Goal: Task Accomplishment & Management: Manage account settings

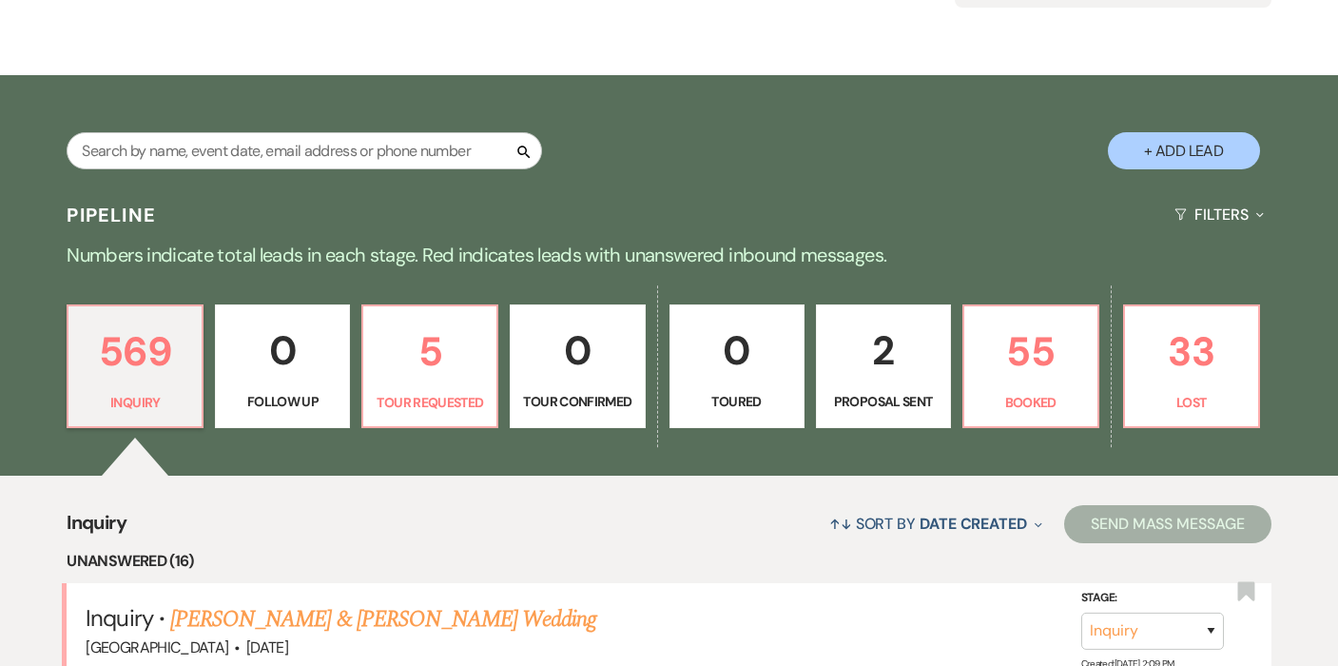
scroll to position [326, 0]
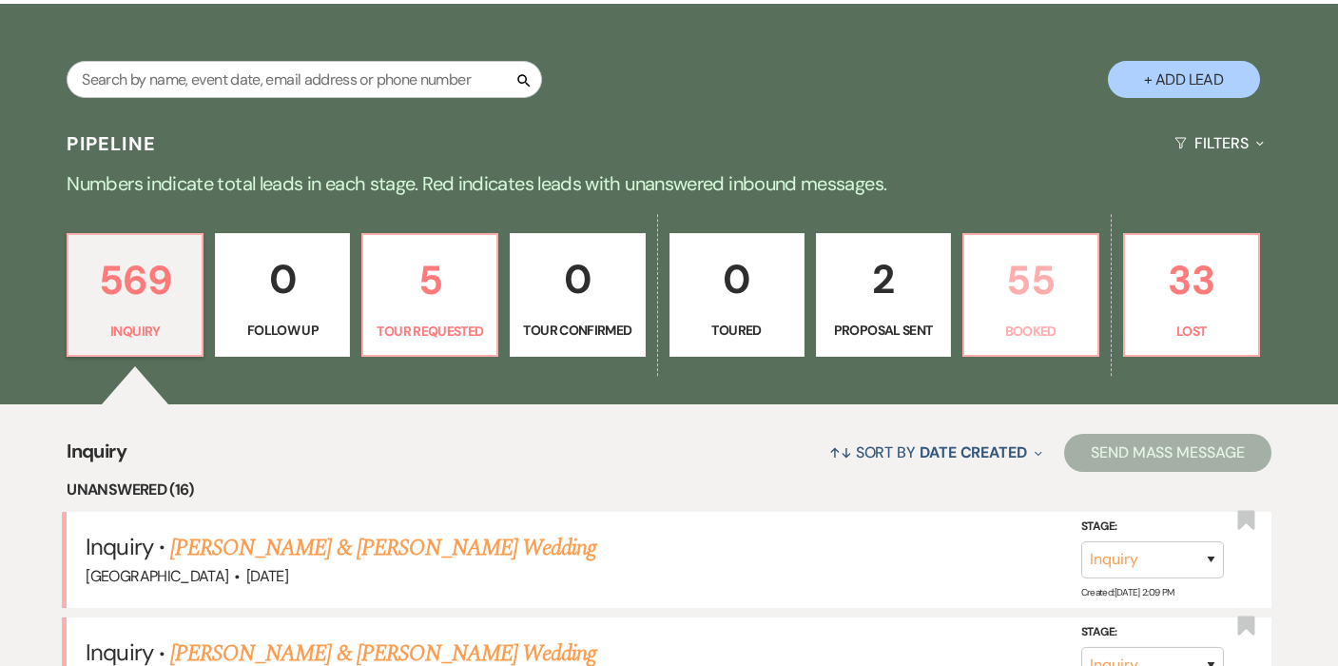
click at [988, 302] on p "55" at bounding box center [1031, 280] width 110 height 64
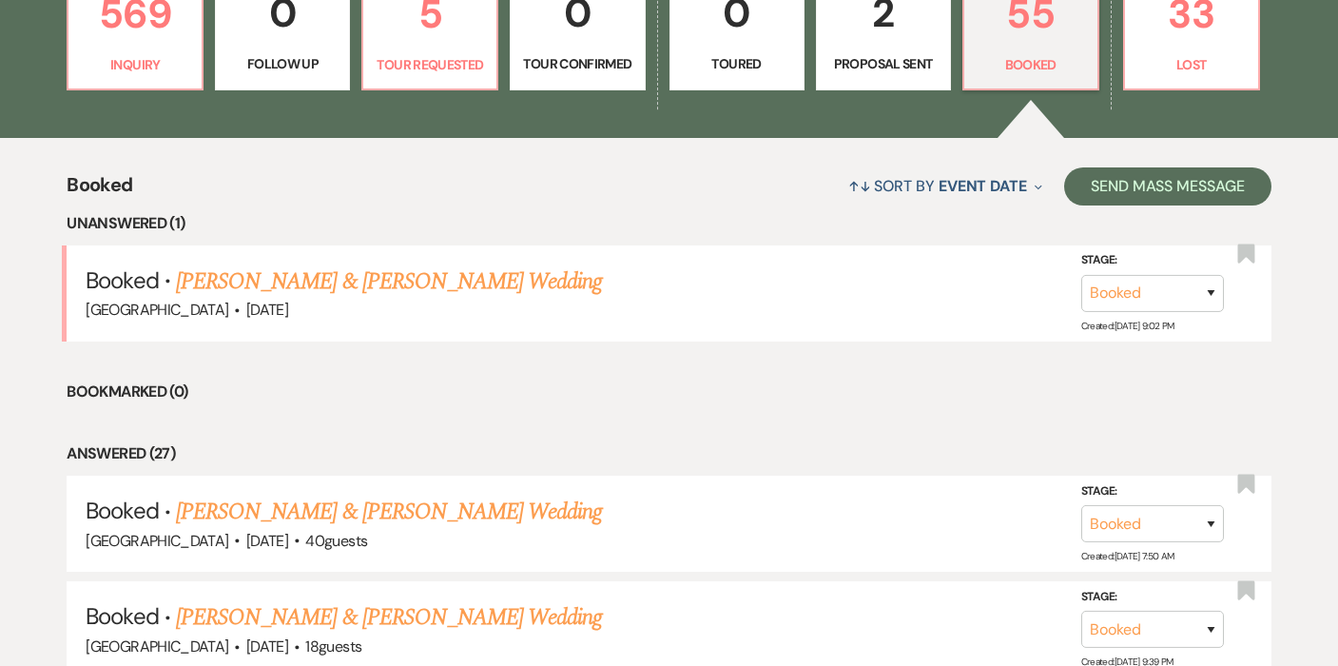
scroll to position [762, 0]
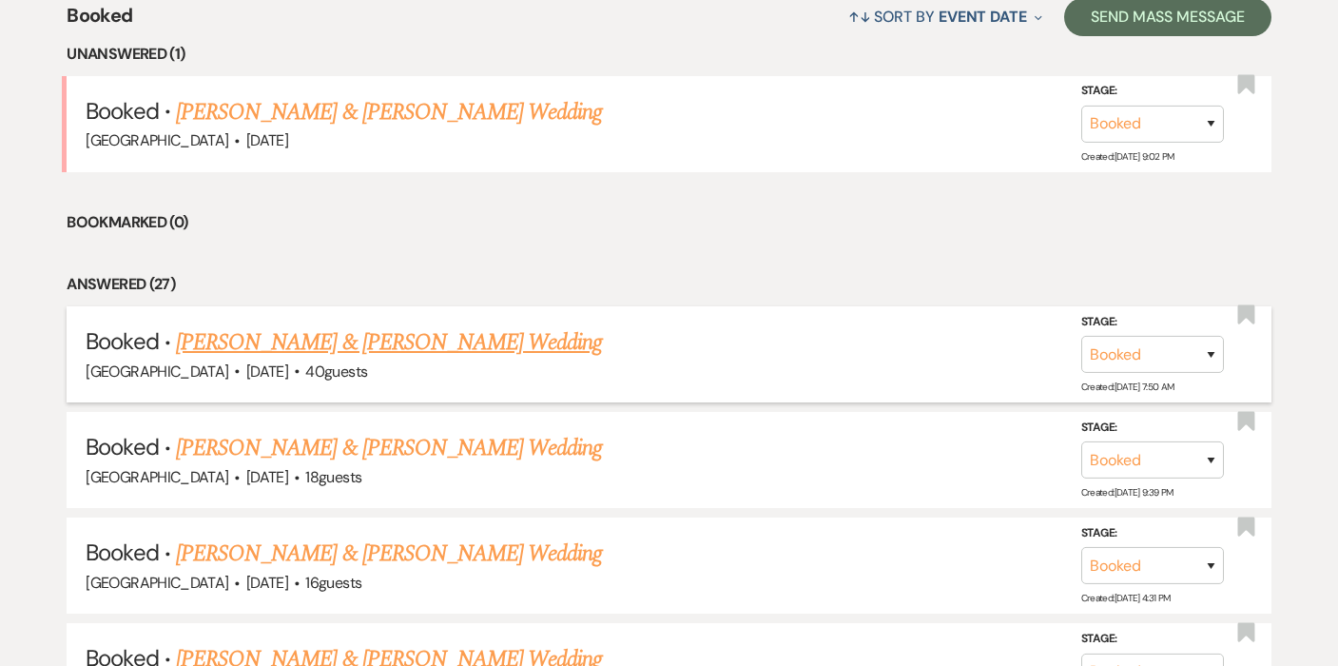
click at [414, 338] on link "[PERSON_NAME] & [PERSON_NAME] Wedding" at bounding box center [389, 342] width 426 height 34
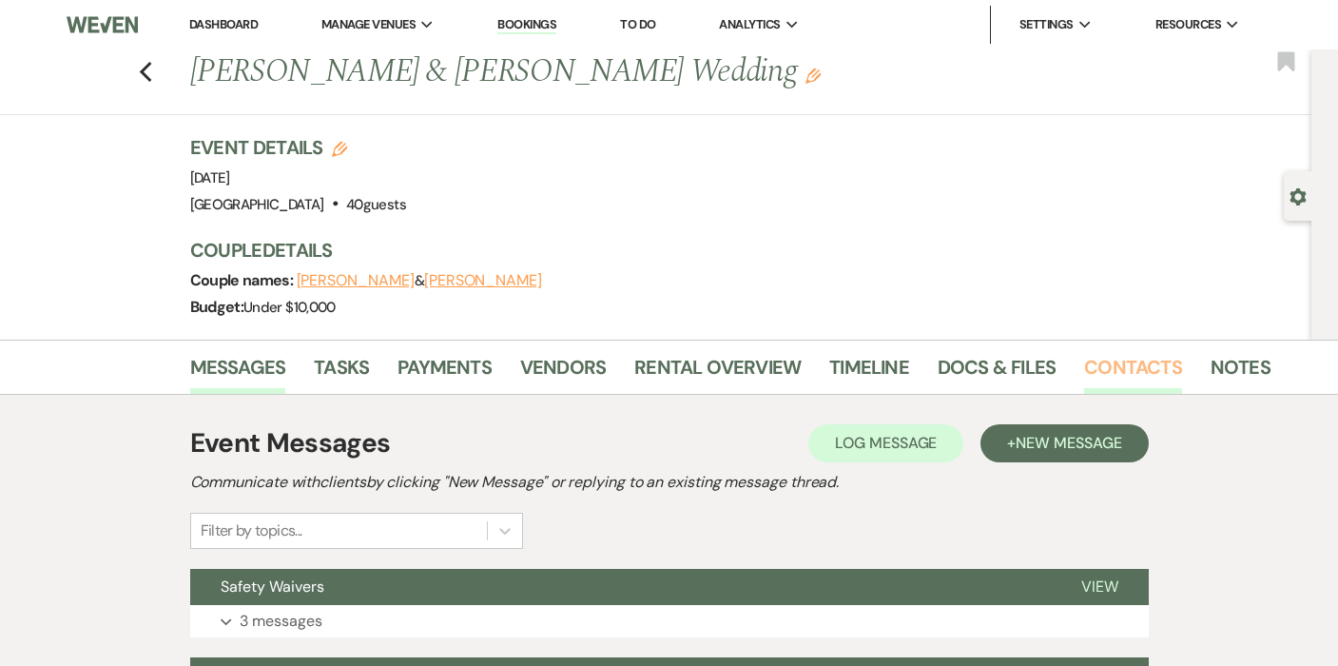
click at [1140, 370] on link "Contacts" at bounding box center [1133, 373] width 98 height 42
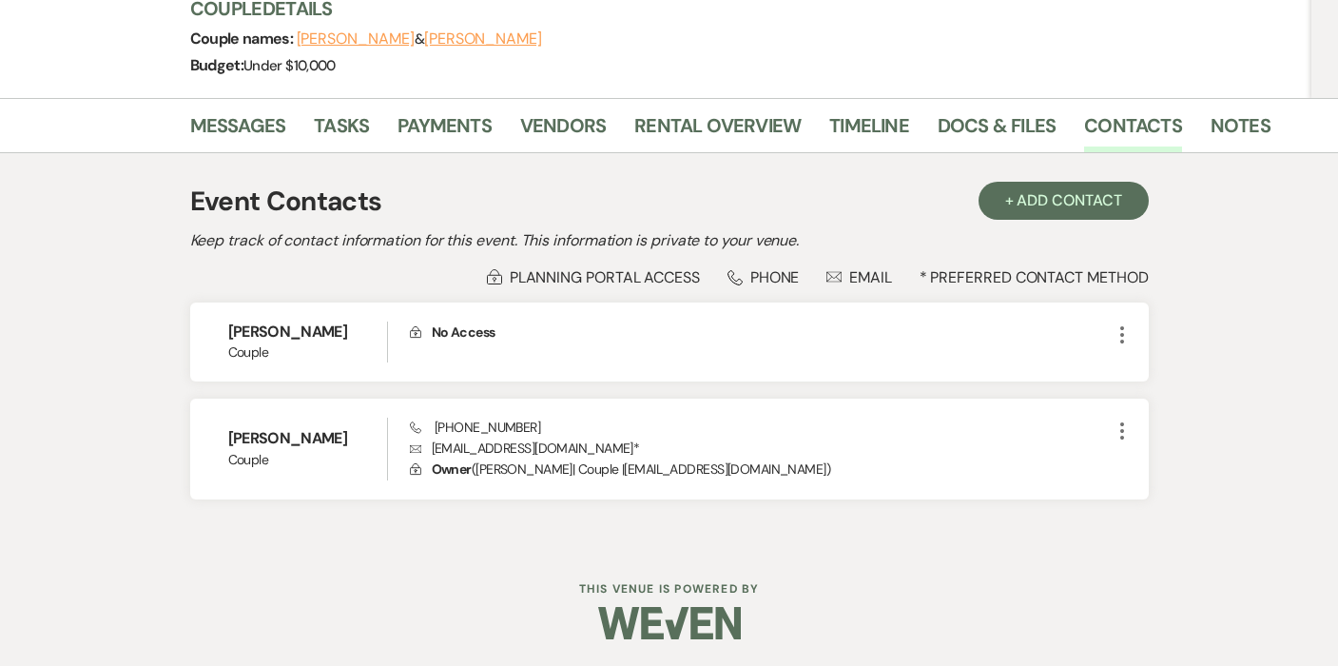
scroll to position [241, 0]
click at [979, 129] on link "Docs & Files" at bounding box center [997, 132] width 118 height 42
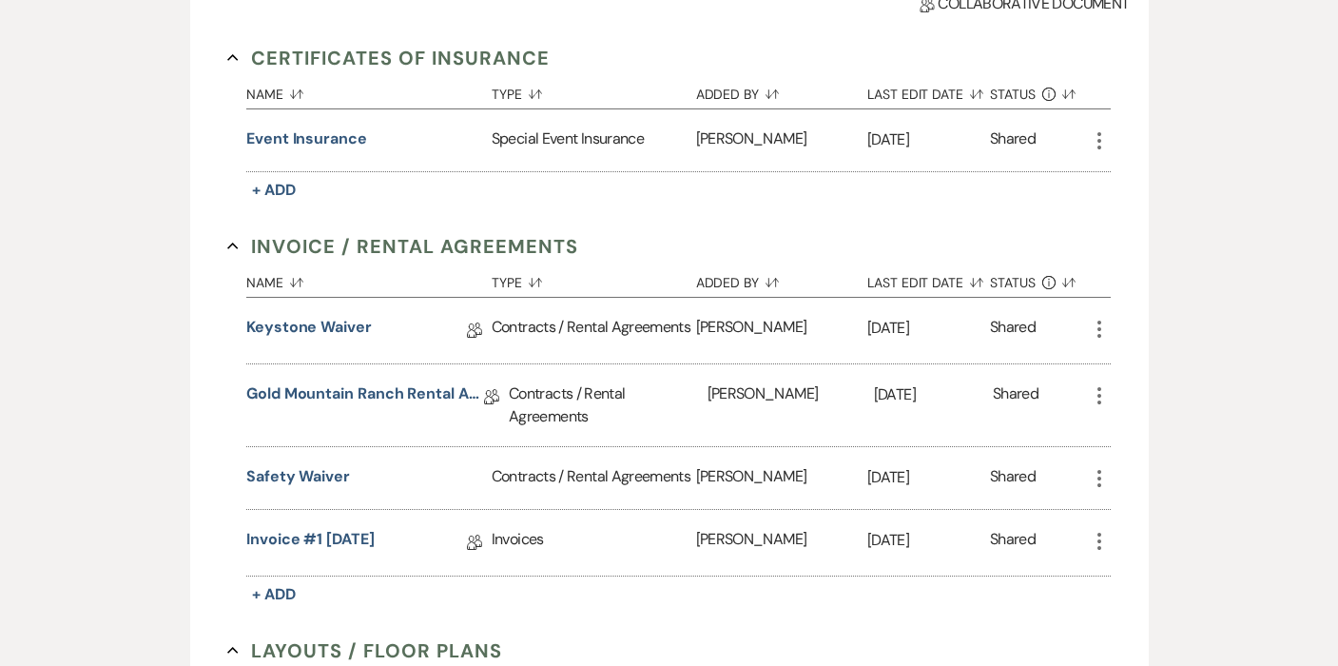
scroll to position [669, 0]
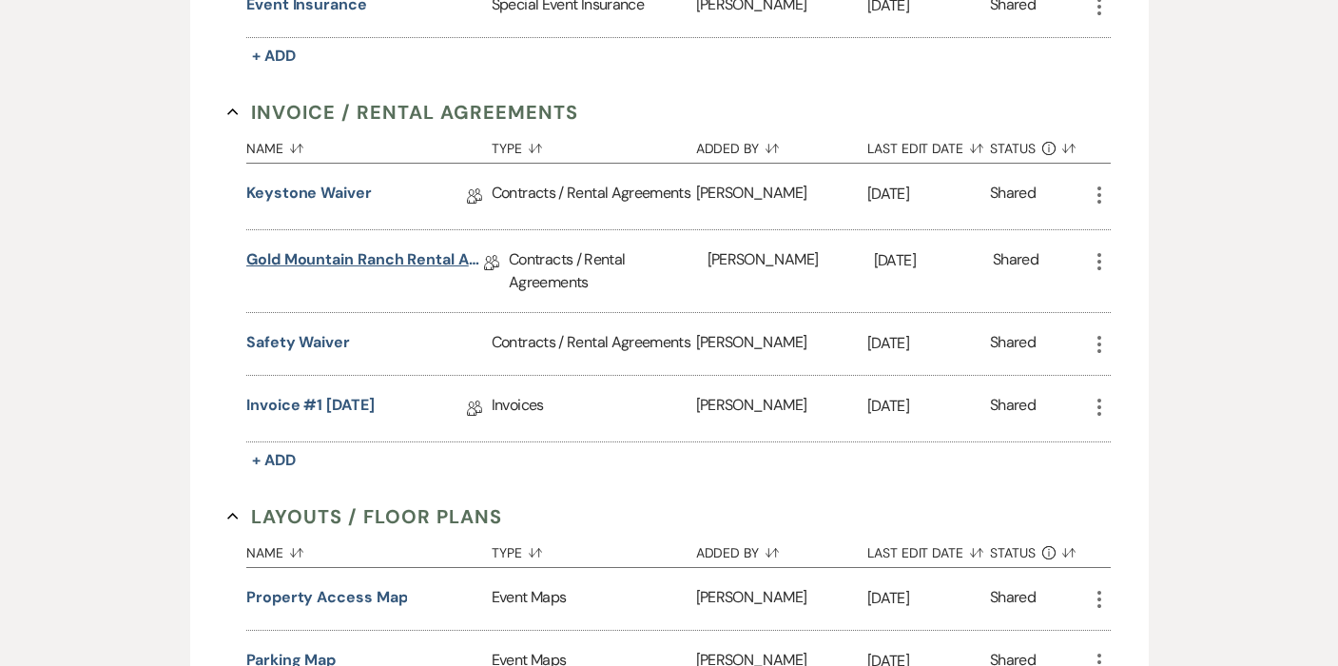
click at [407, 251] on link "Gold Mountain Ranch Rental Agreement" at bounding box center [365, 262] width 238 height 29
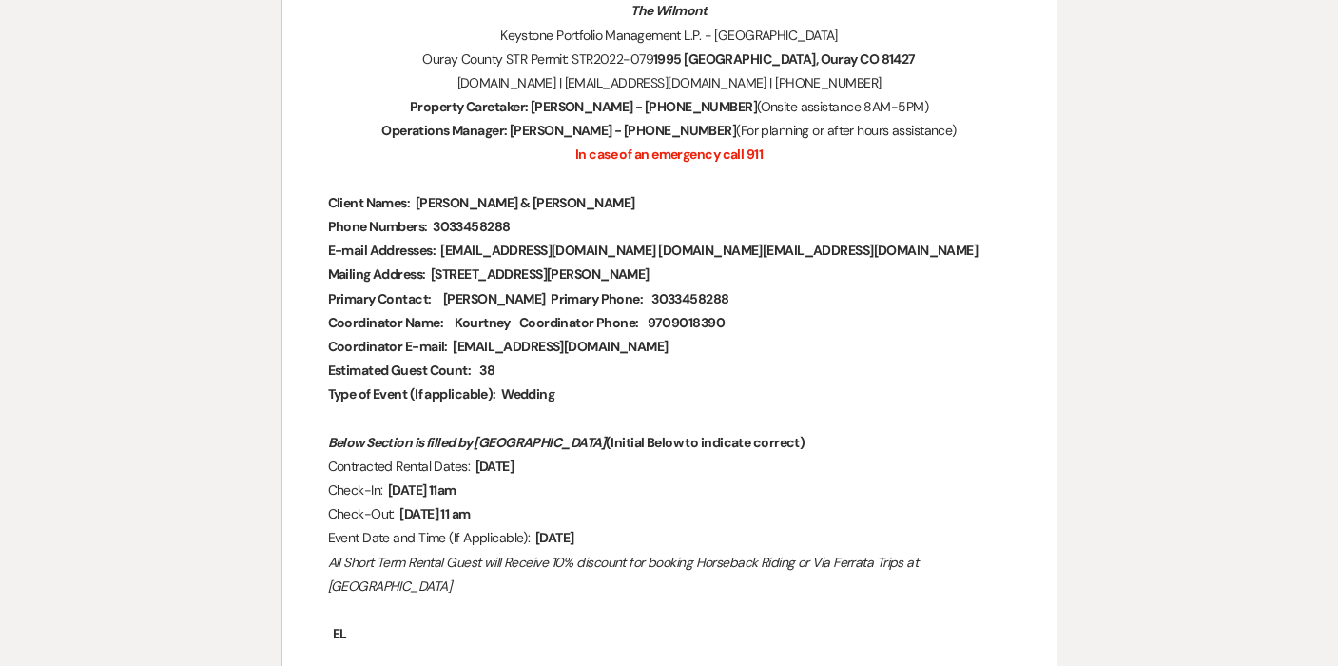
scroll to position [330, 0]
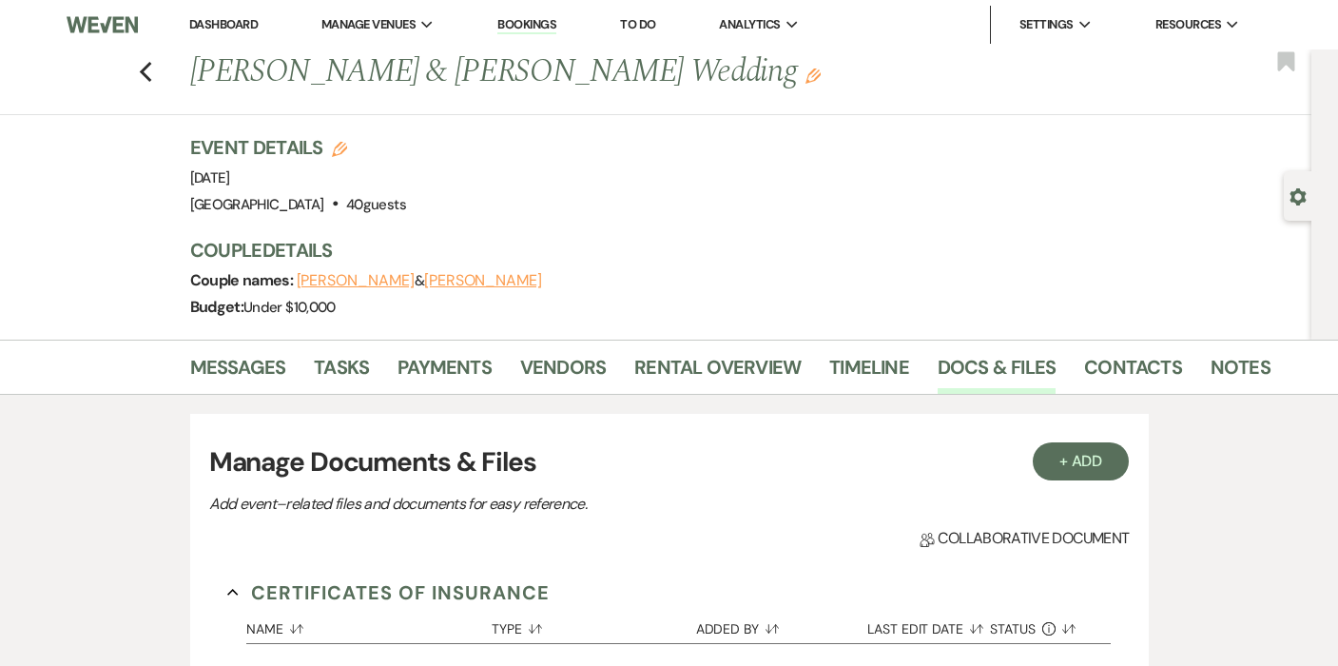
click at [1243, 349] on li "Notes" at bounding box center [1255, 371] width 88 height 46
click at [1241, 368] on link "Notes" at bounding box center [1241, 373] width 60 height 42
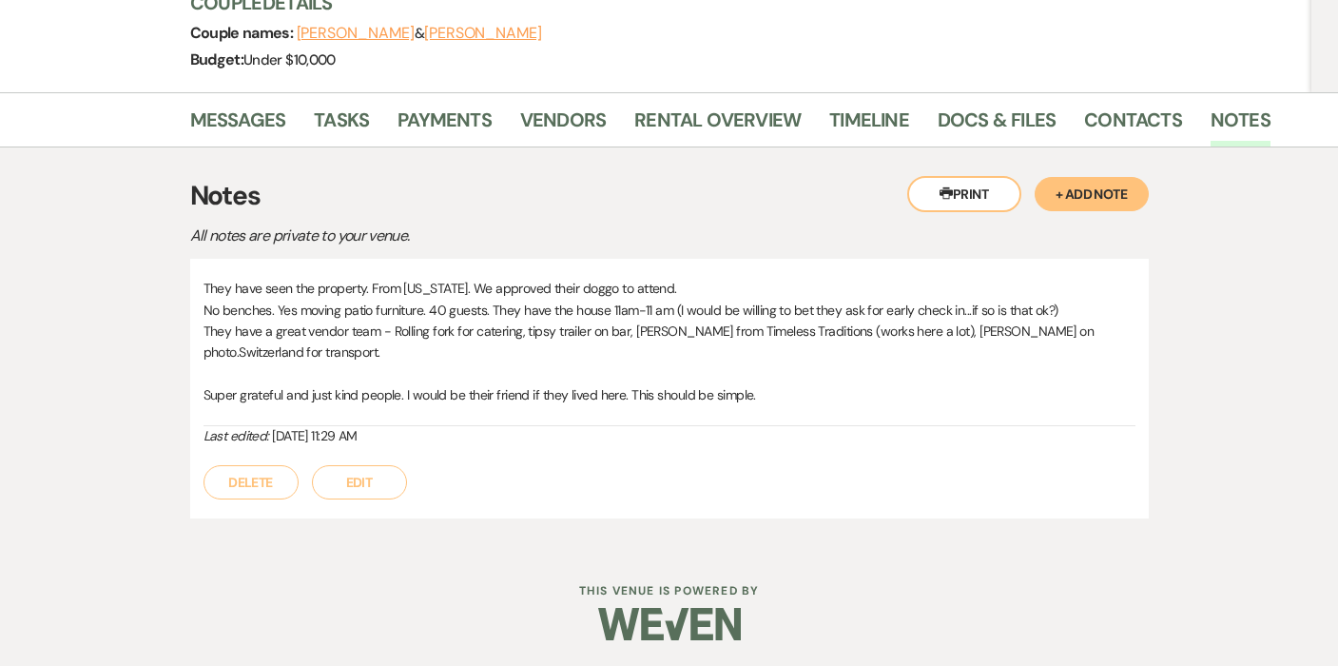
scroll to position [246, 0]
